Goal: Find specific page/section: Find specific page/section

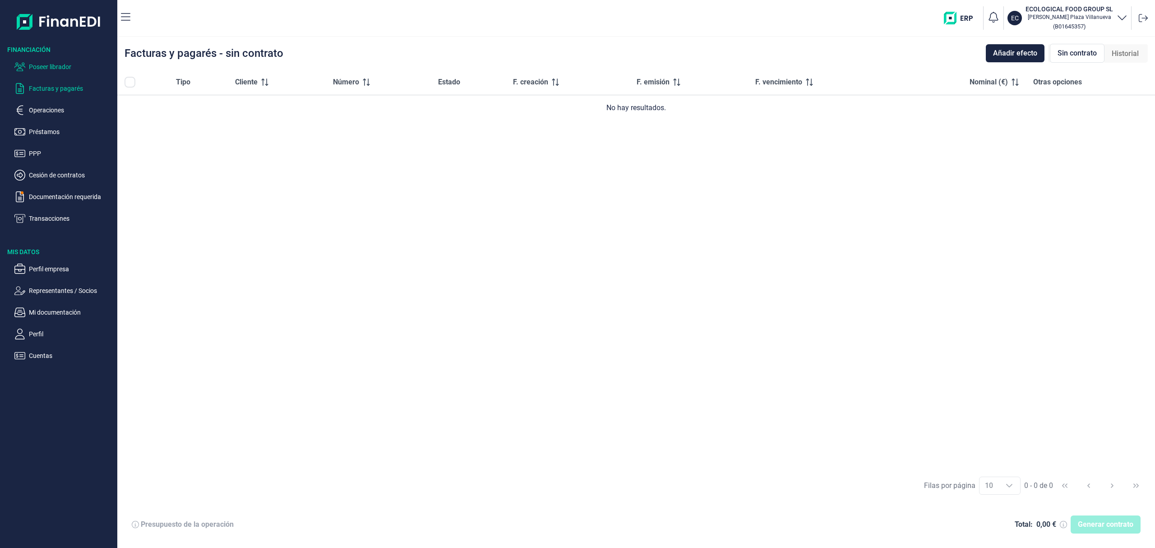
click at [69, 68] on p "Poseer librador" at bounding box center [71, 66] width 85 height 11
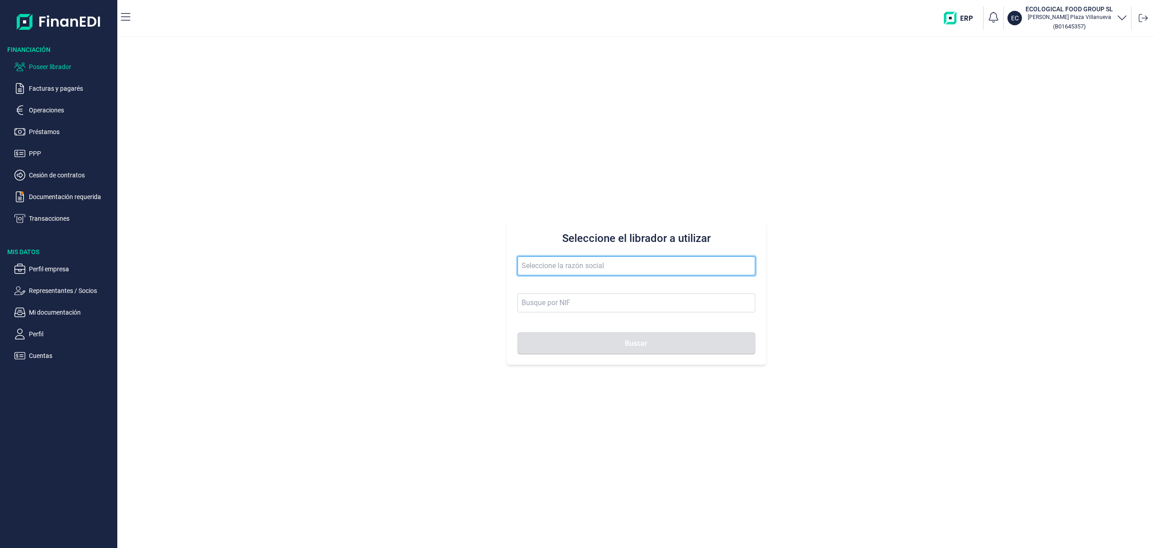
click at [570, 263] on input "text" at bounding box center [637, 265] width 238 height 19
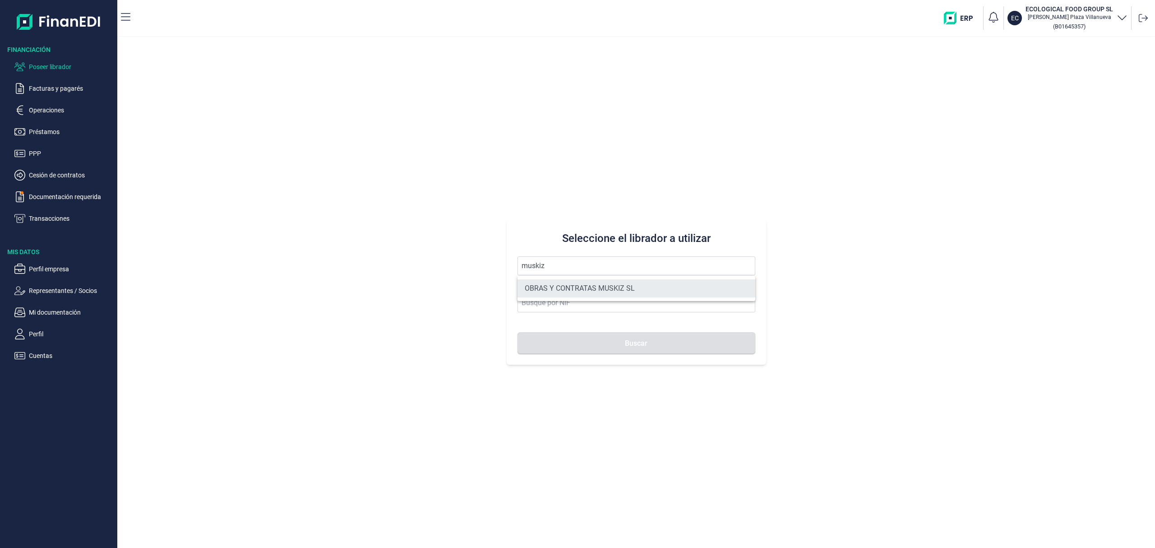
click at [611, 287] on li "OBRAS Y CONTRATAS MUSKIZ SL" at bounding box center [637, 288] width 238 height 18
type input "OBRAS Y CONTRATAS MUSKIZ SL"
type input "B95673927"
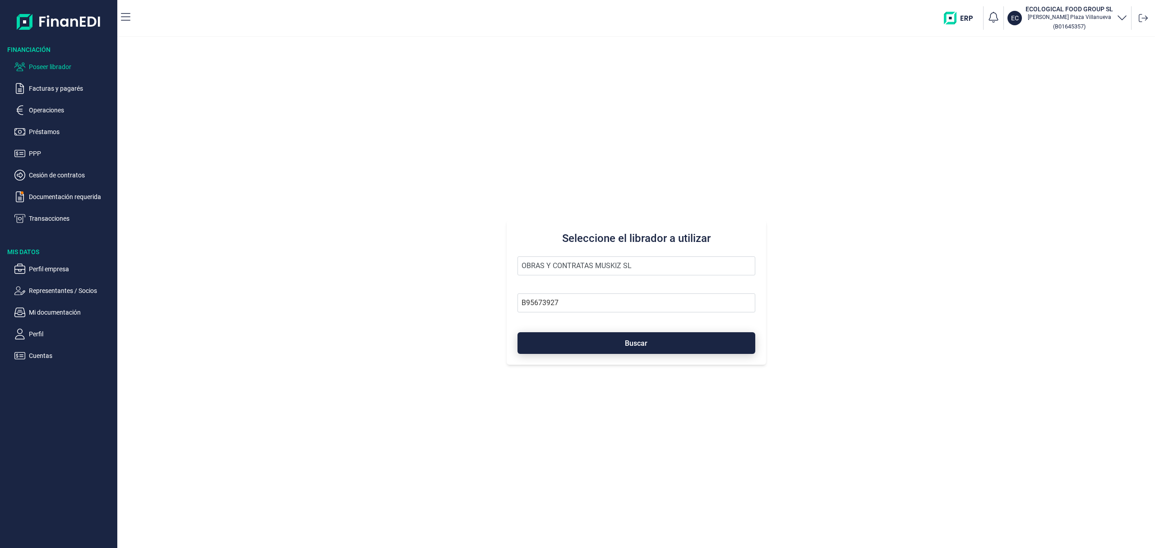
click at [621, 345] on button "Buscar" at bounding box center [637, 343] width 238 height 22
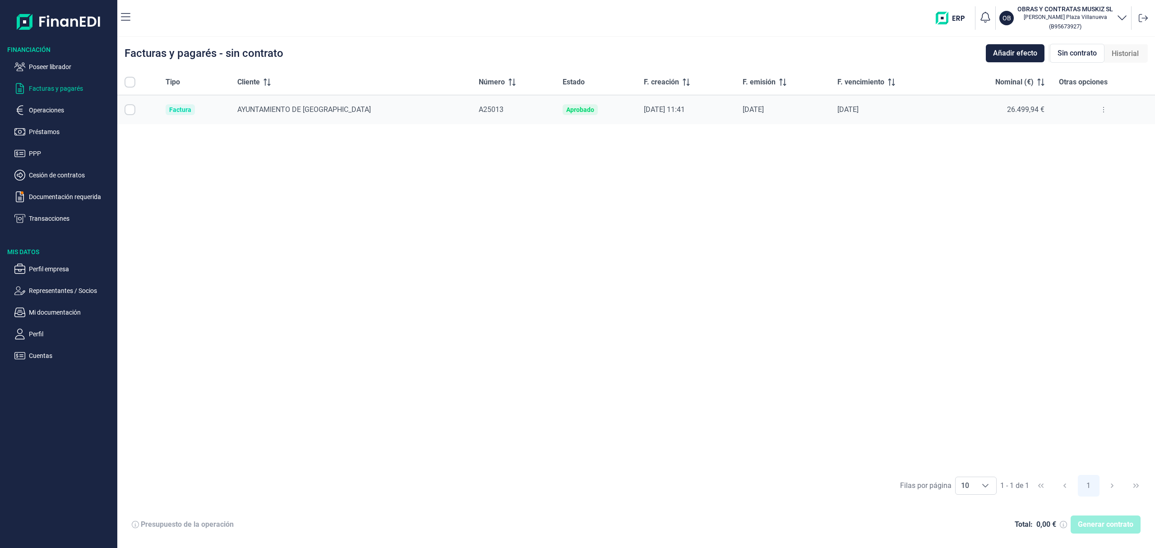
checkbox input "true"
click at [60, 105] on p "Operaciones" at bounding box center [71, 110] width 85 height 11
